Goal: Task Accomplishment & Management: Manage account settings

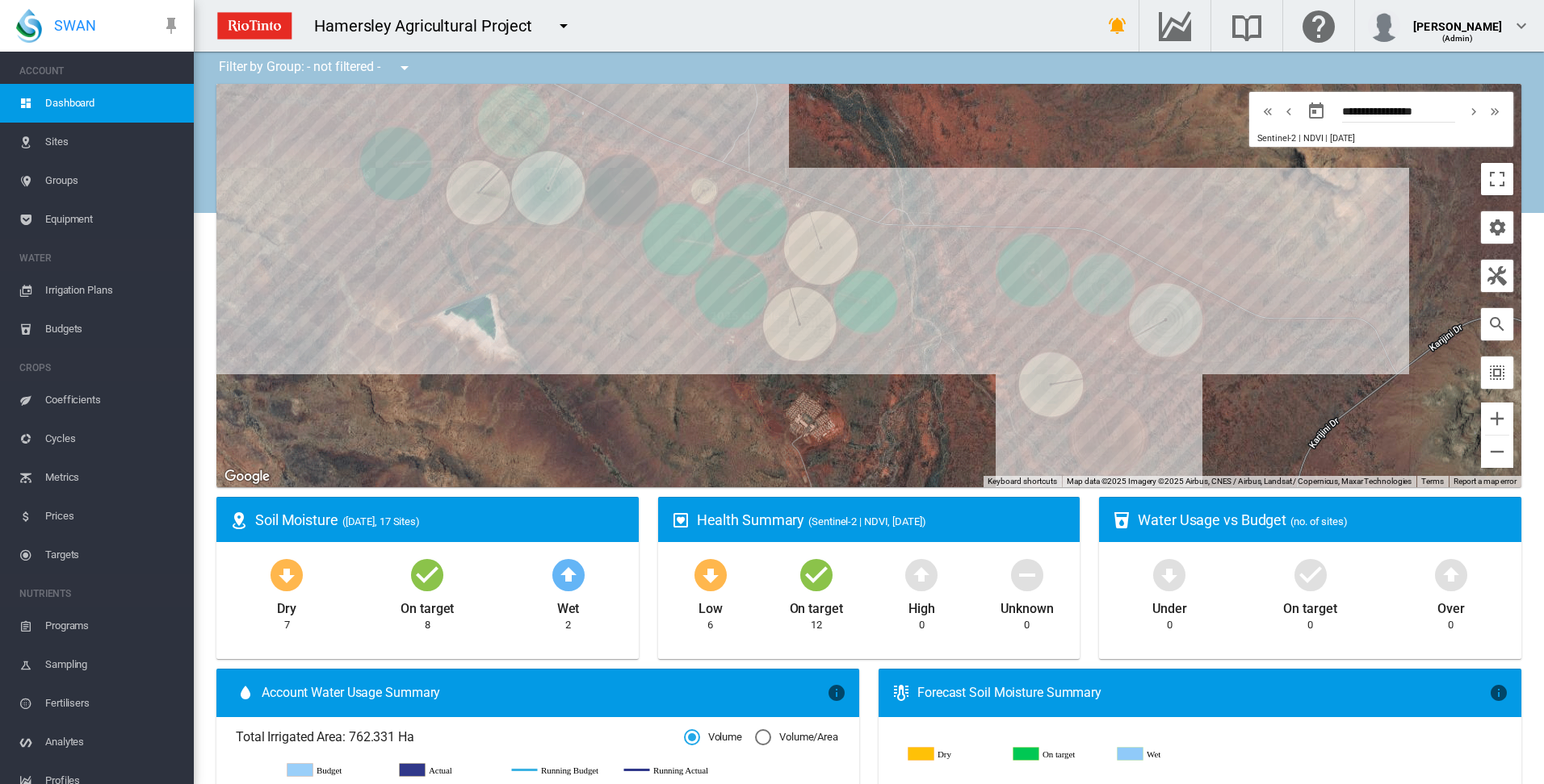
click at [102, 290] on span "Irrigation Plans" at bounding box center [113, 290] width 136 height 38
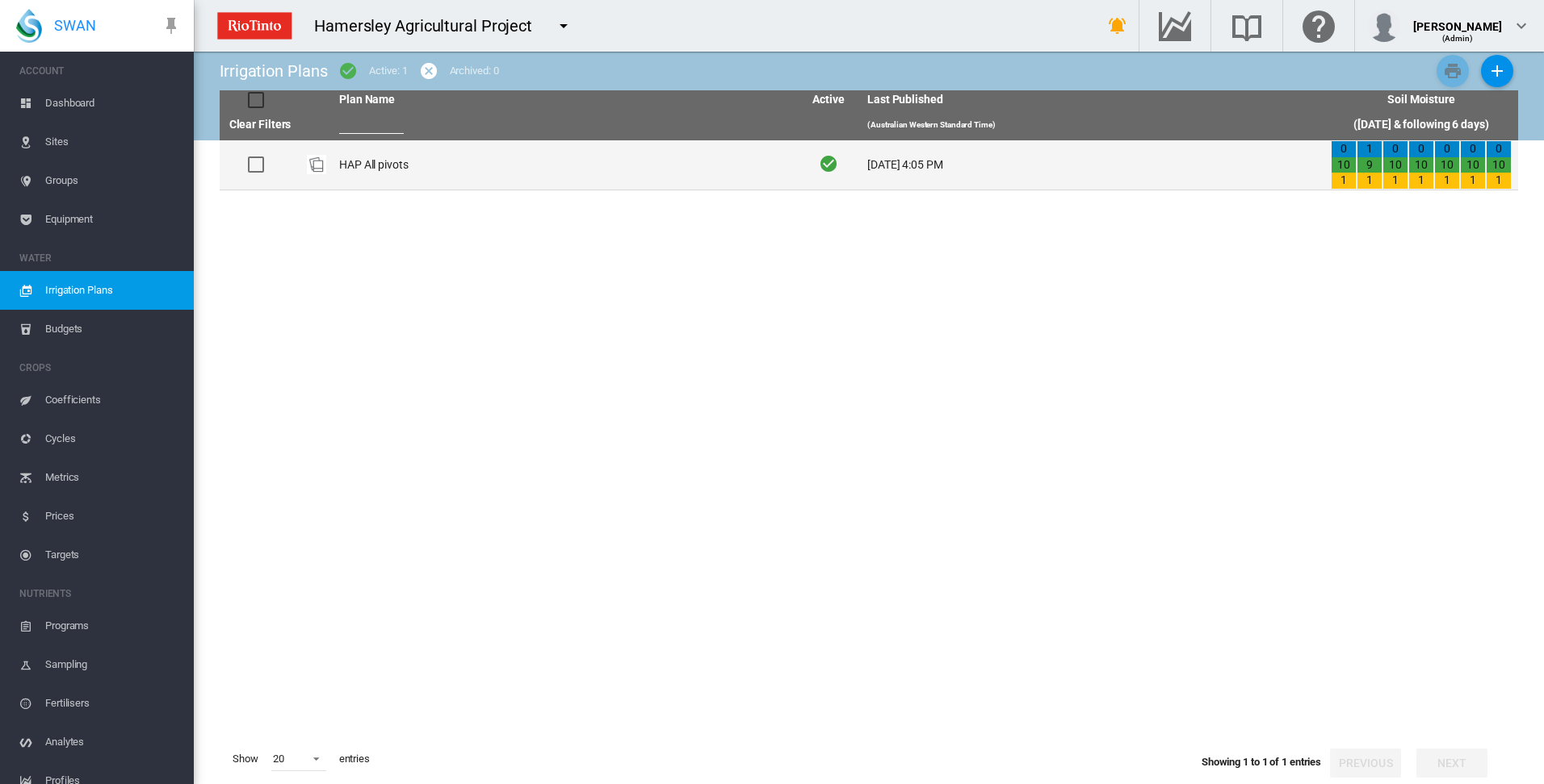
click at [374, 160] on td "HAP All pivots" at bounding box center [564, 165] width 464 height 49
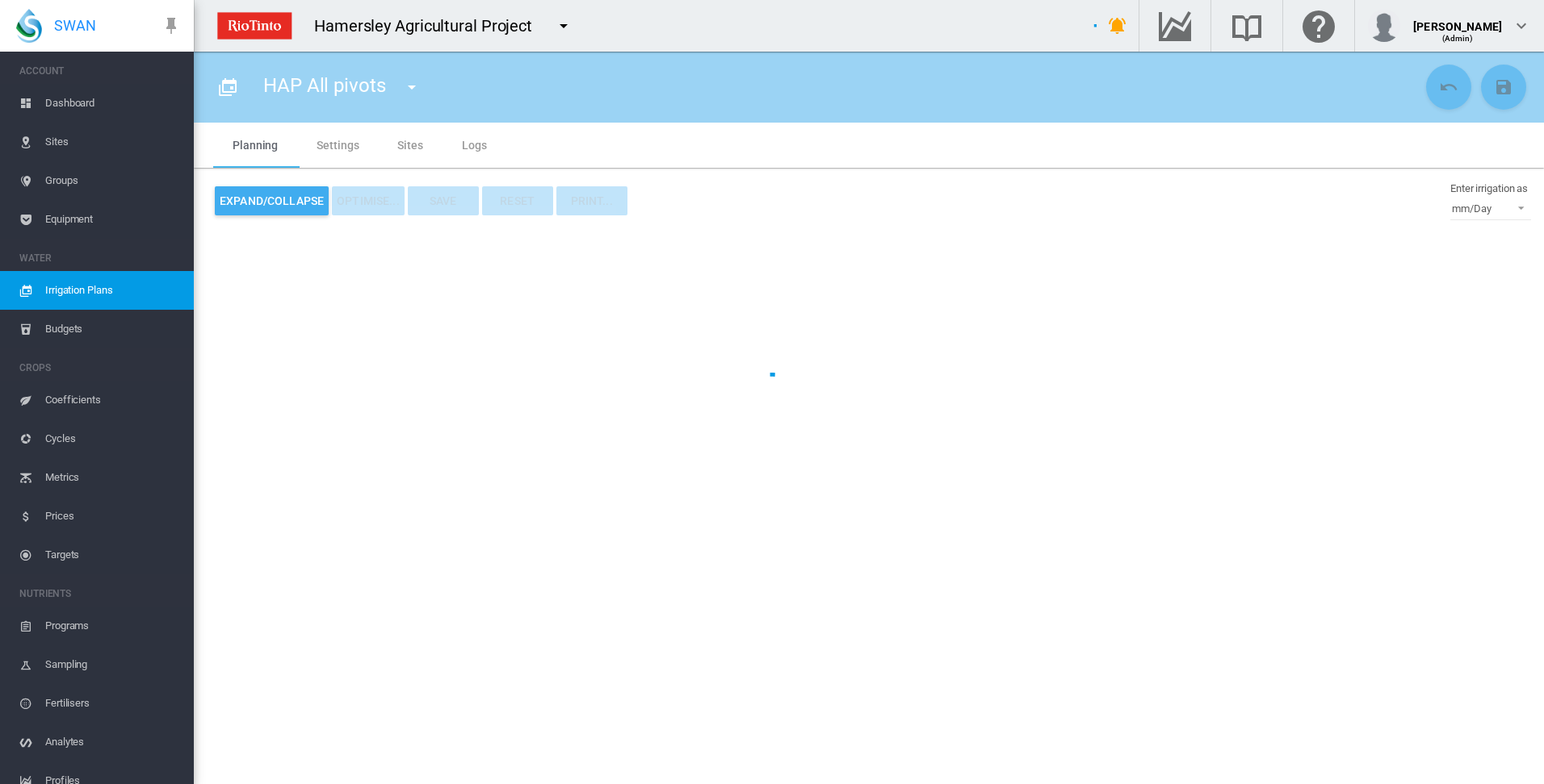
type input "**********"
type input "*"
type input "*****"
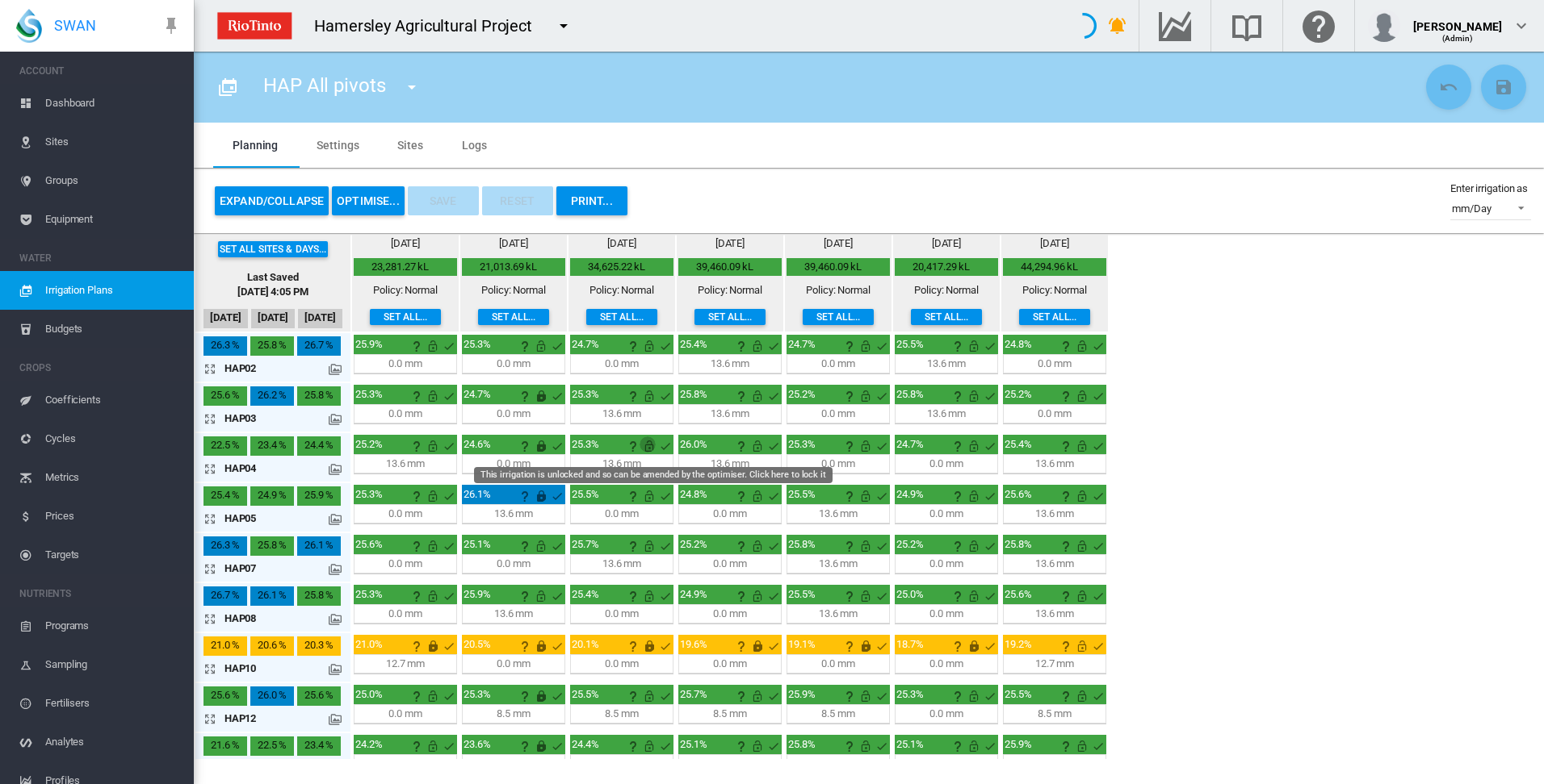
click at [650, 447] on md-icon "This irrigation is unlocked and so can be amended by the optimiser. Click here …" at bounding box center [650, 446] width 20 height 20
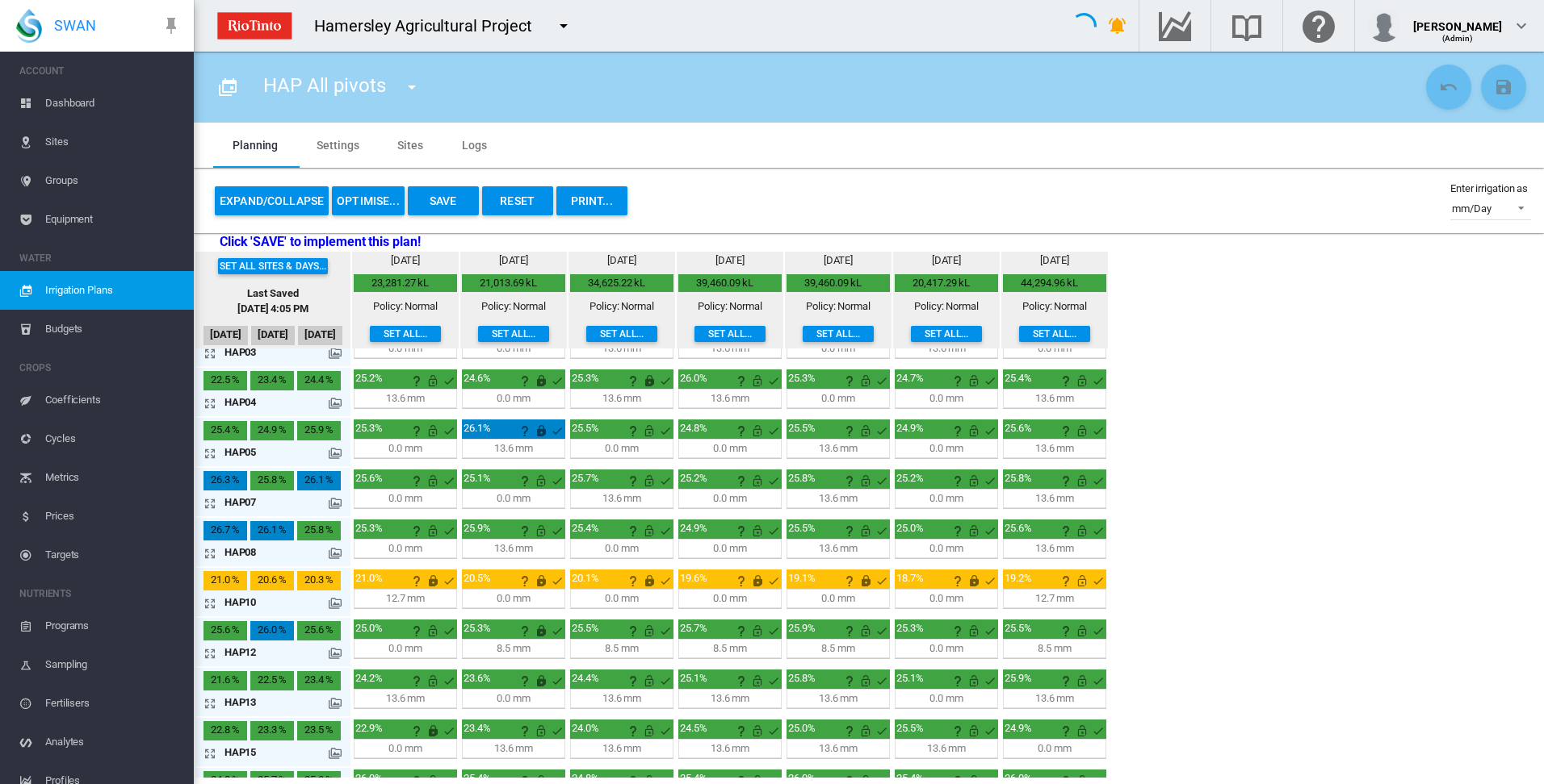
scroll to position [125, 0]
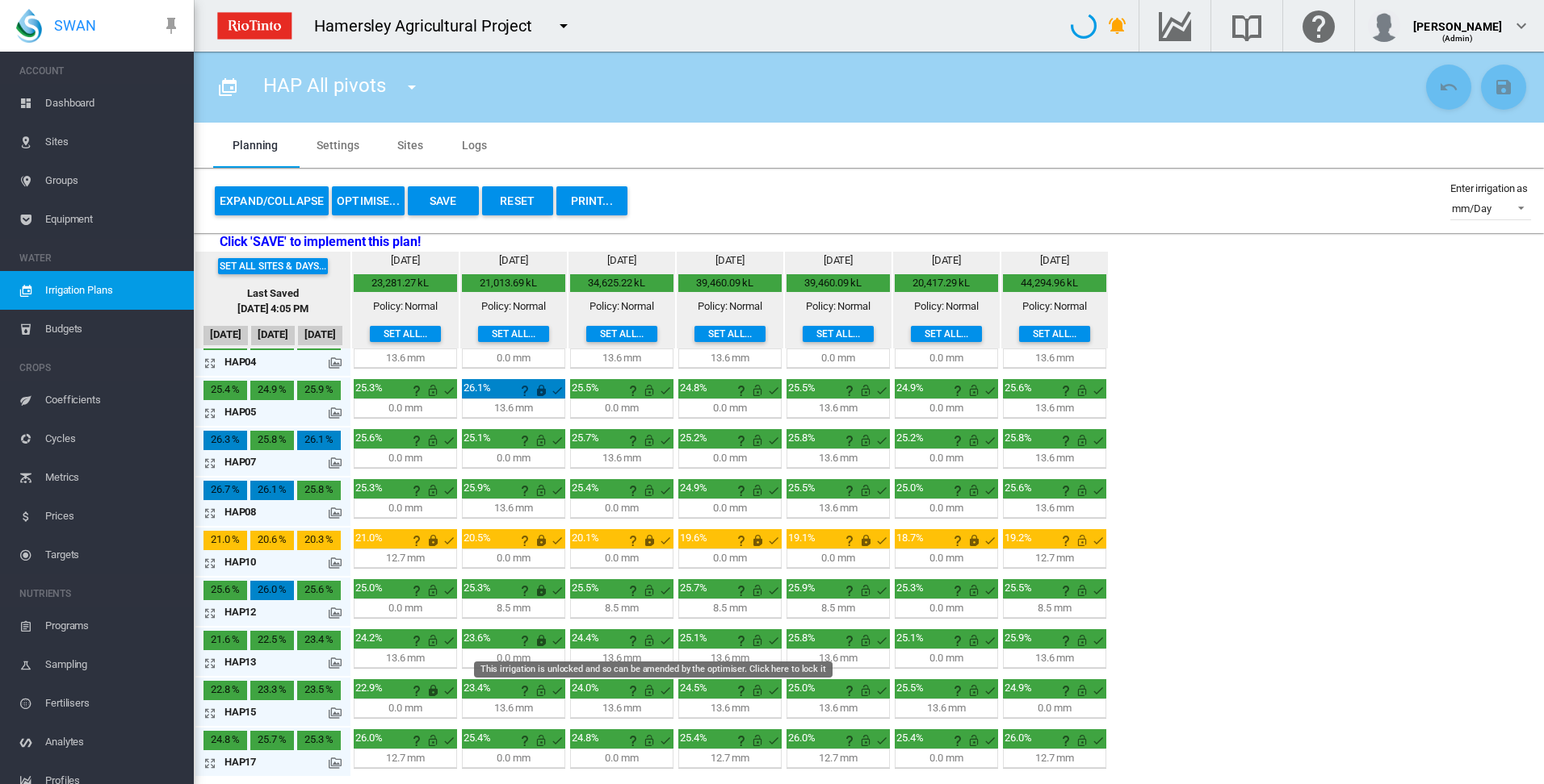
click at [647, 643] on md-icon "This irrigation is unlocked and so can be amended by the optimiser. Click here …" at bounding box center [650, 641] width 20 height 20
click at [453, 202] on button "Save" at bounding box center [443, 201] width 71 height 29
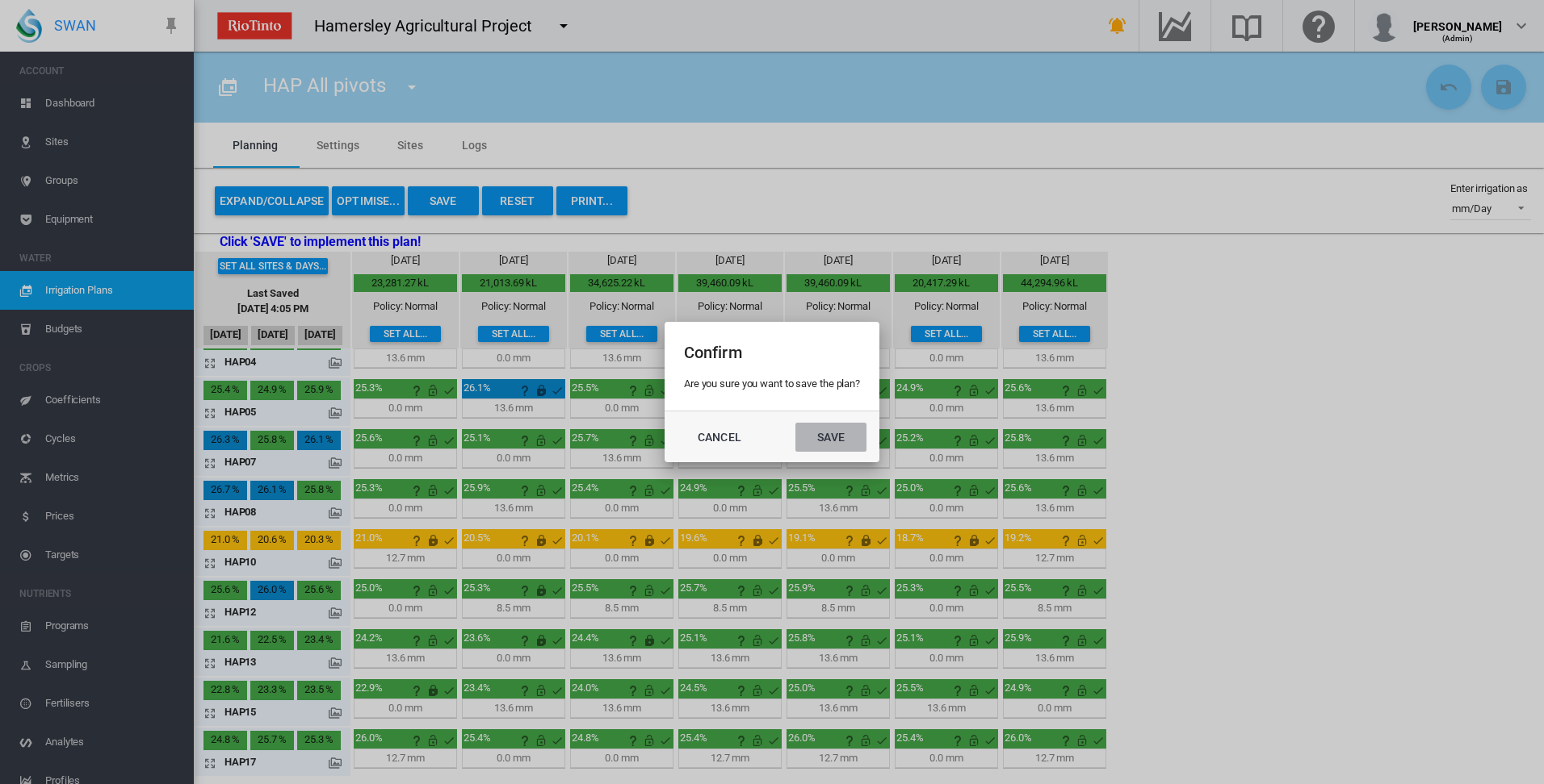
click at [835, 441] on button "Save" at bounding box center [830, 437] width 71 height 29
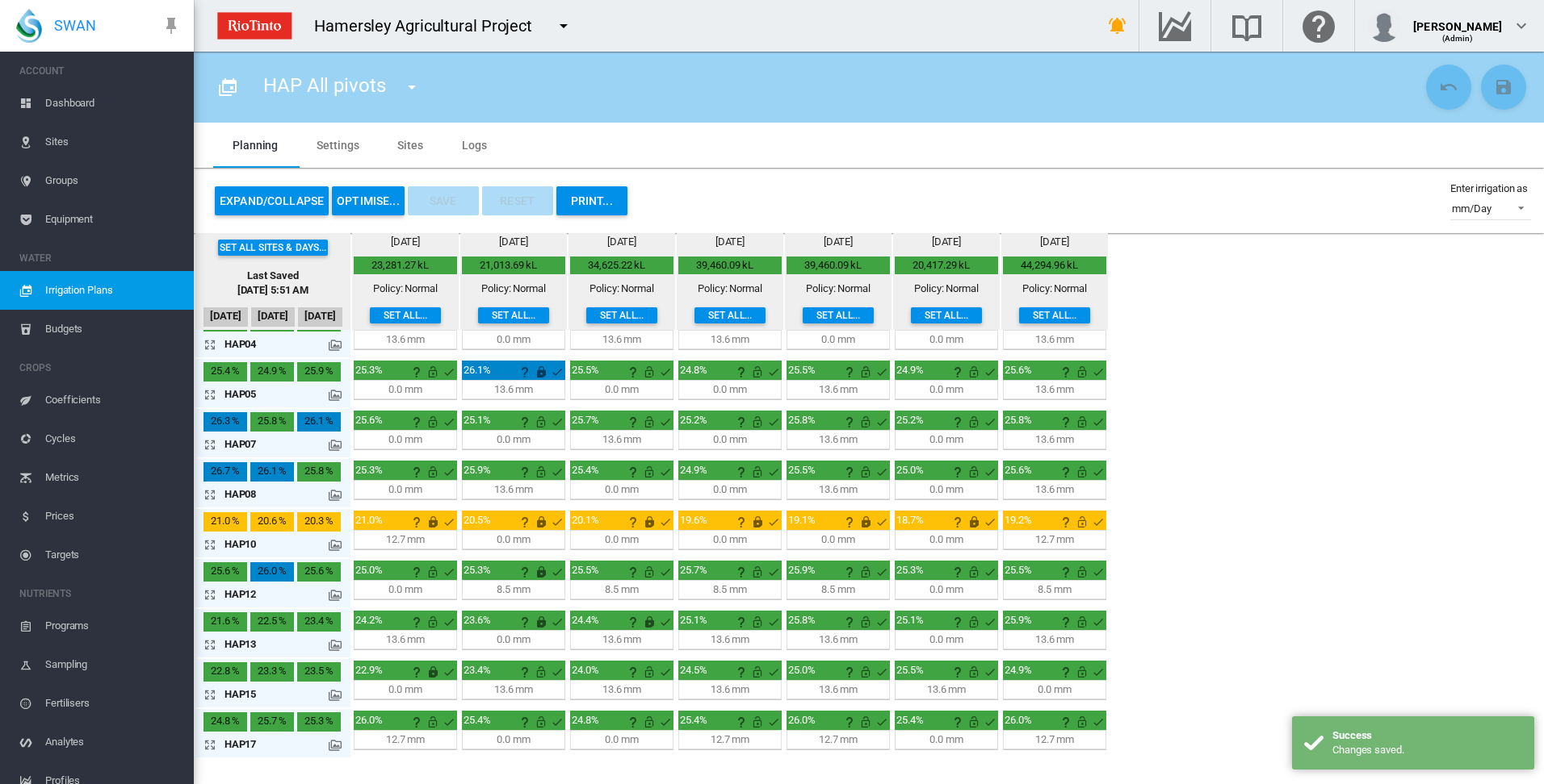
click at [368, 200] on button "OPTIMISE..." at bounding box center [369, 201] width 73 height 29
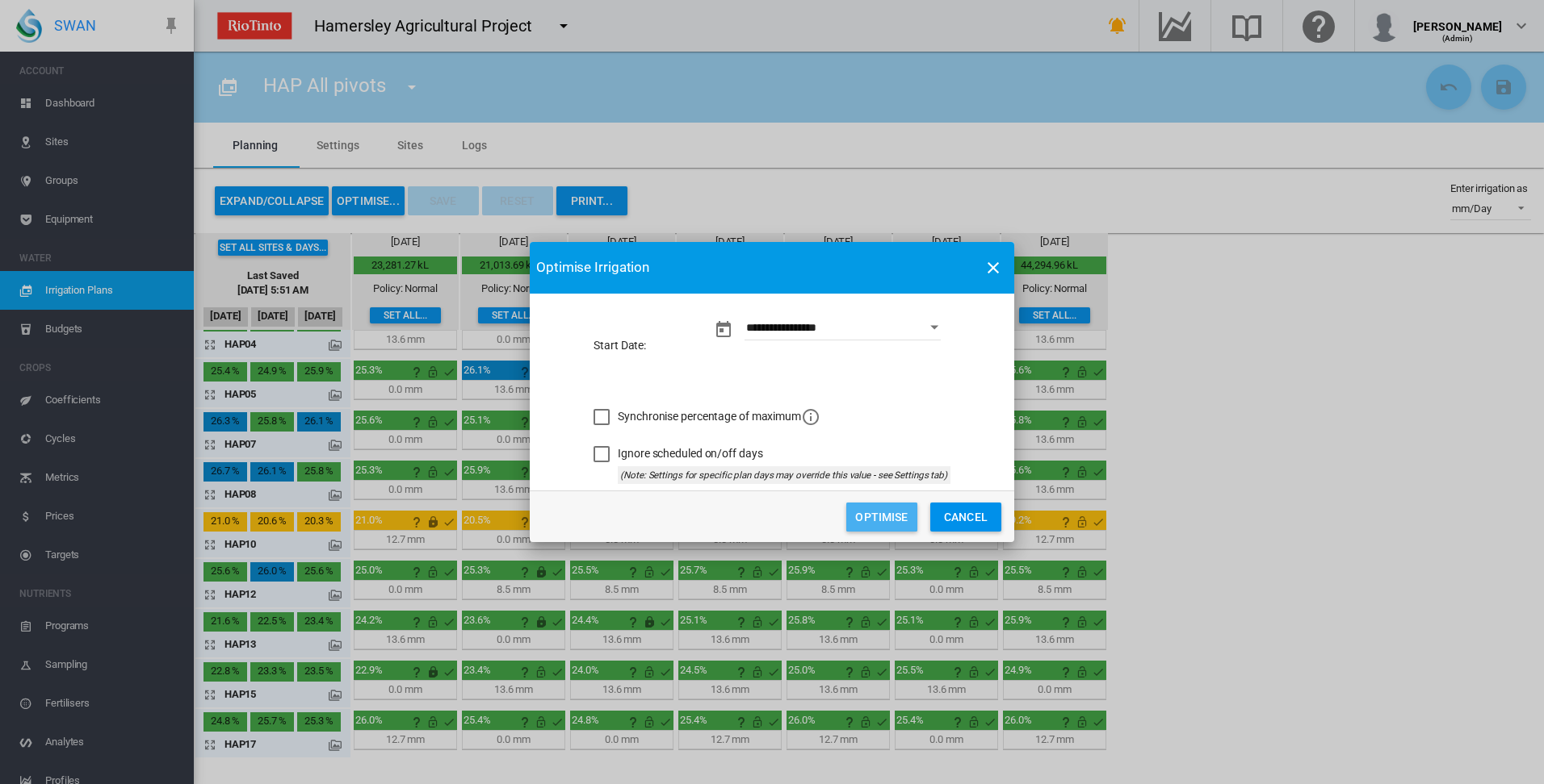
click at [885, 513] on button "Optimise" at bounding box center [882, 518] width 71 height 29
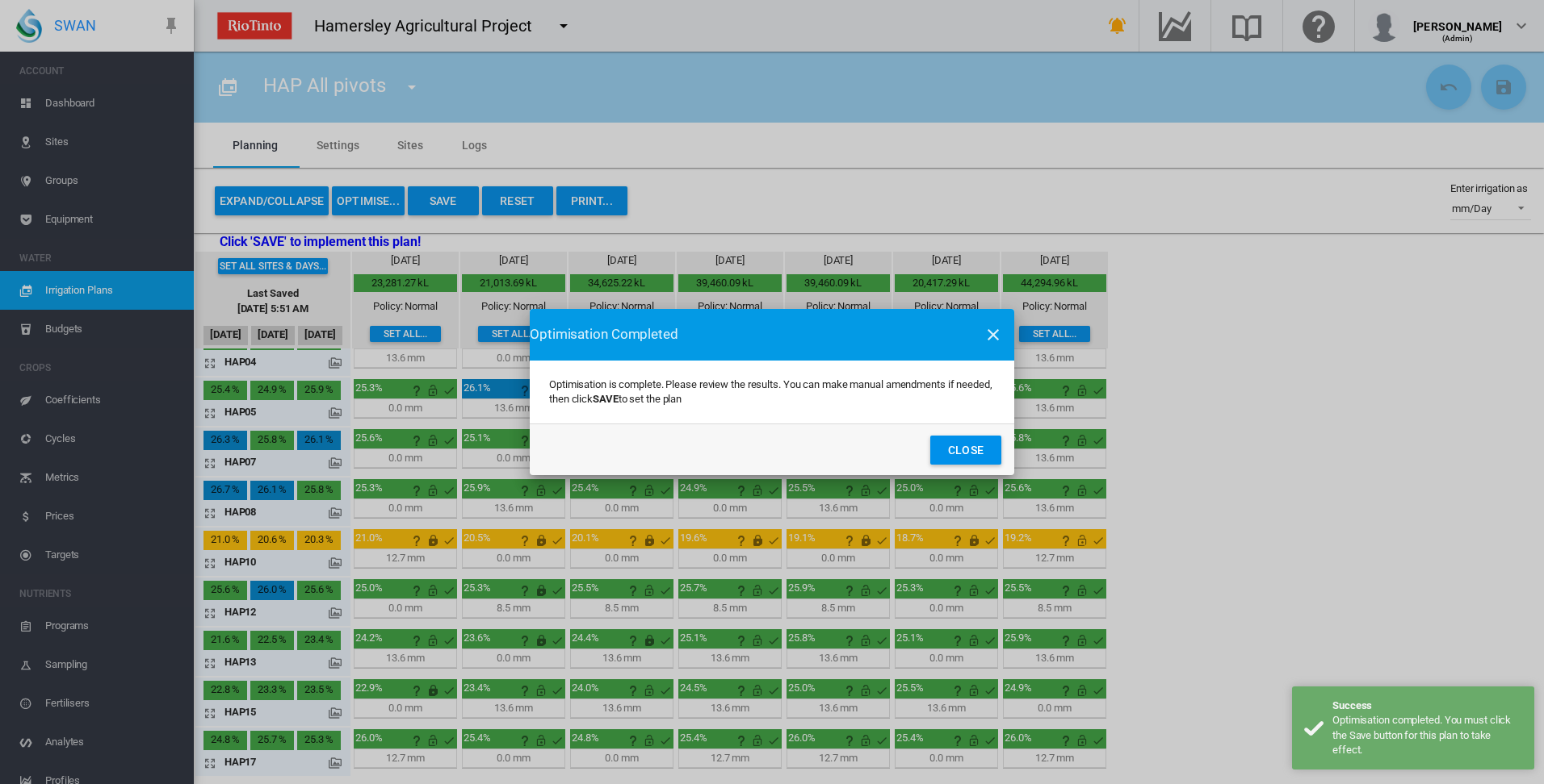
click at [976, 455] on button "Close" at bounding box center [965, 451] width 71 height 29
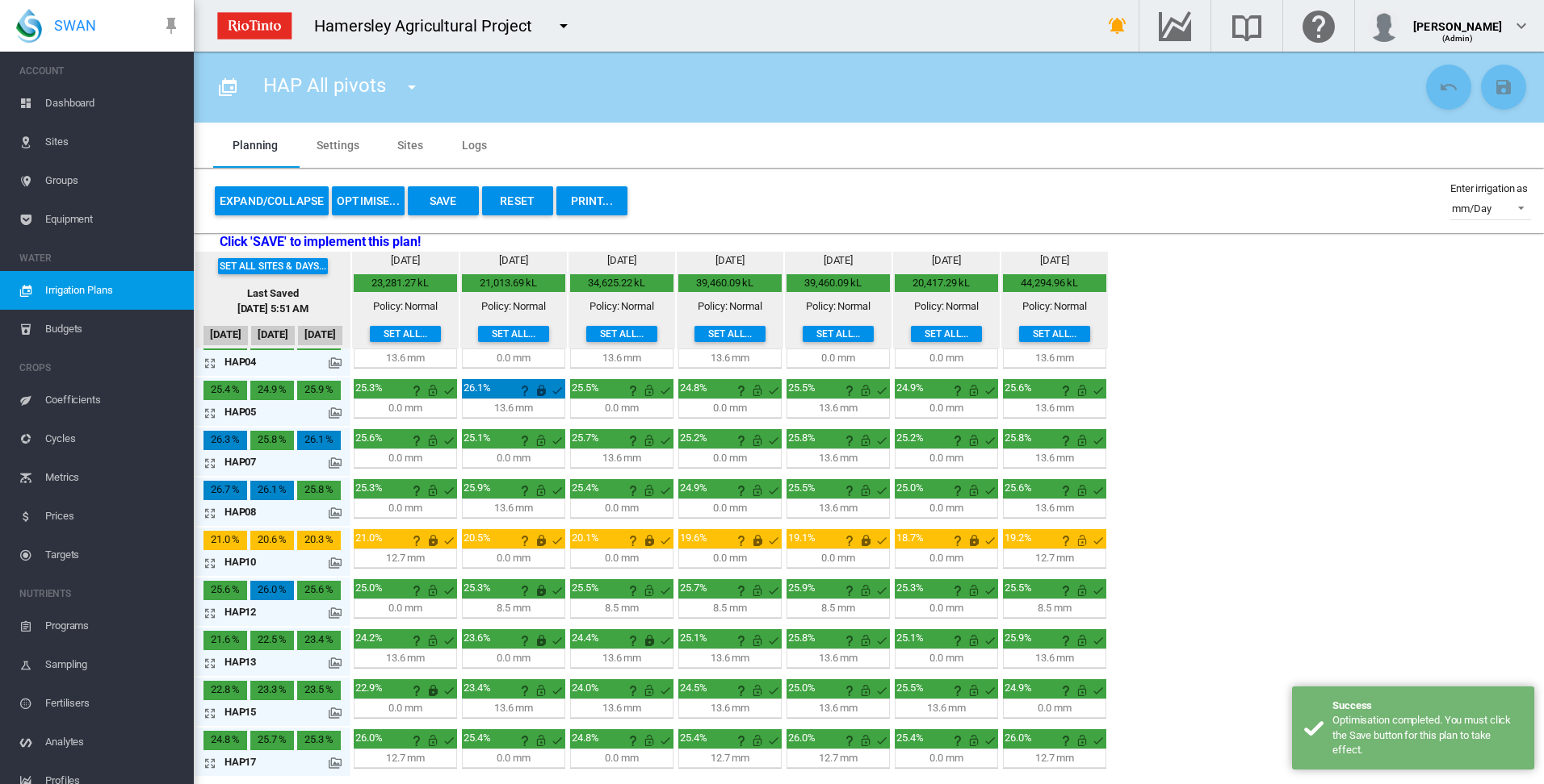
click at [445, 200] on button "Save" at bounding box center [443, 201] width 71 height 29
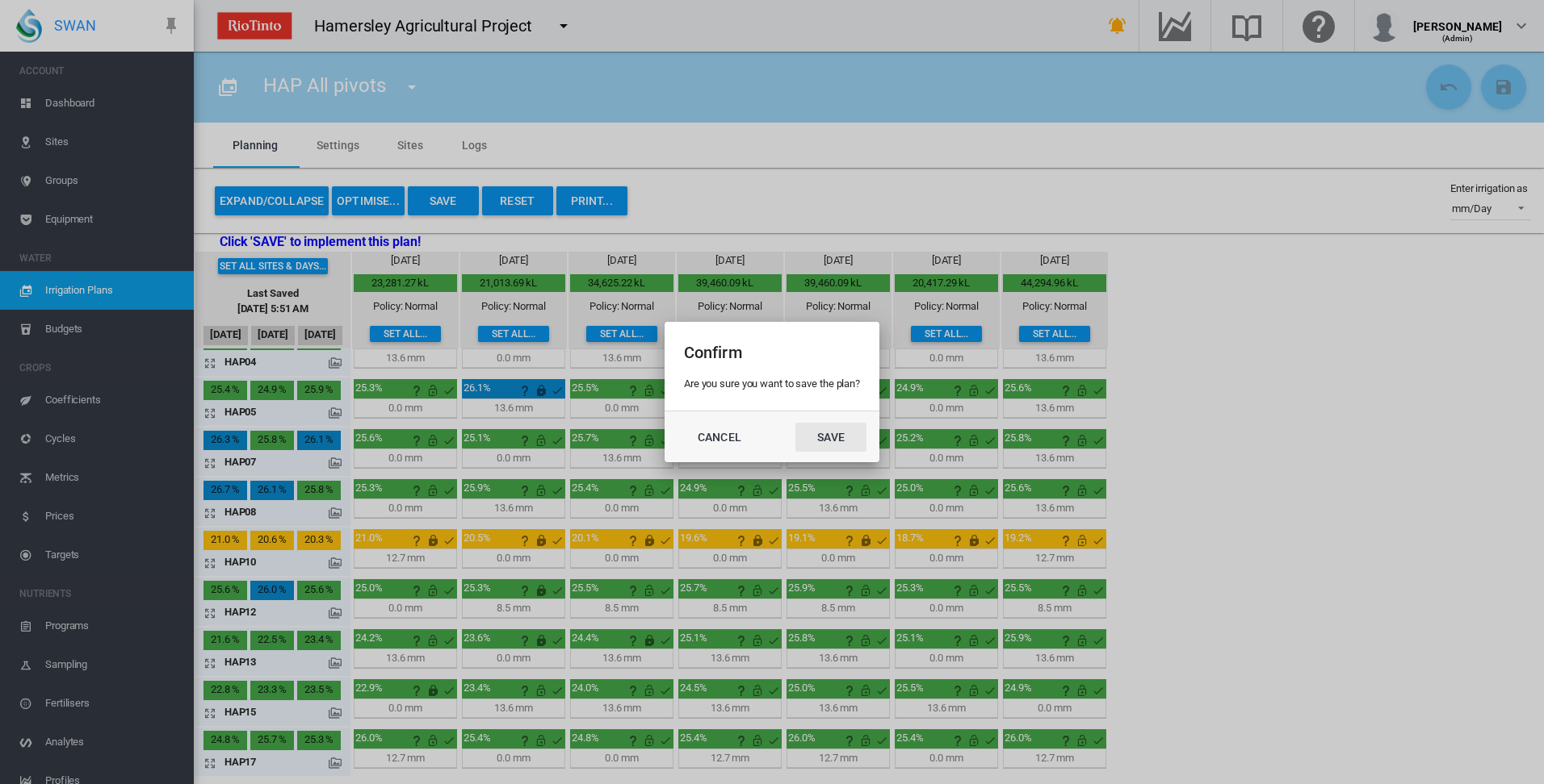
click at [830, 437] on button "Save" at bounding box center [830, 437] width 71 height 29
